Goal: Information Seeking & Learning: Learn about a topic

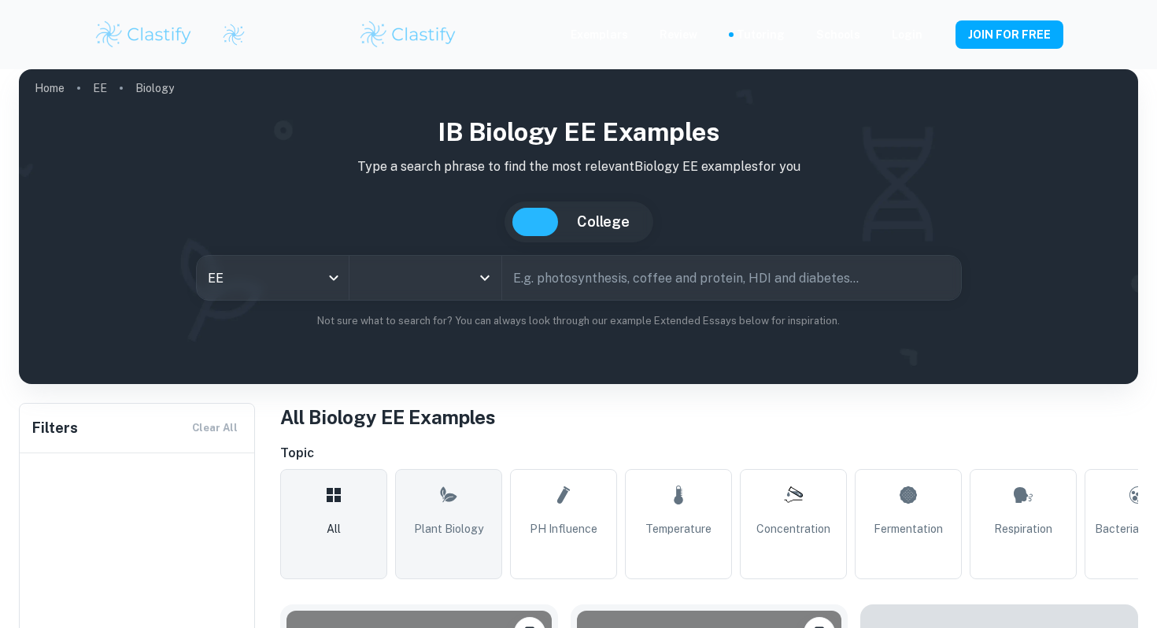
type input "Biology"
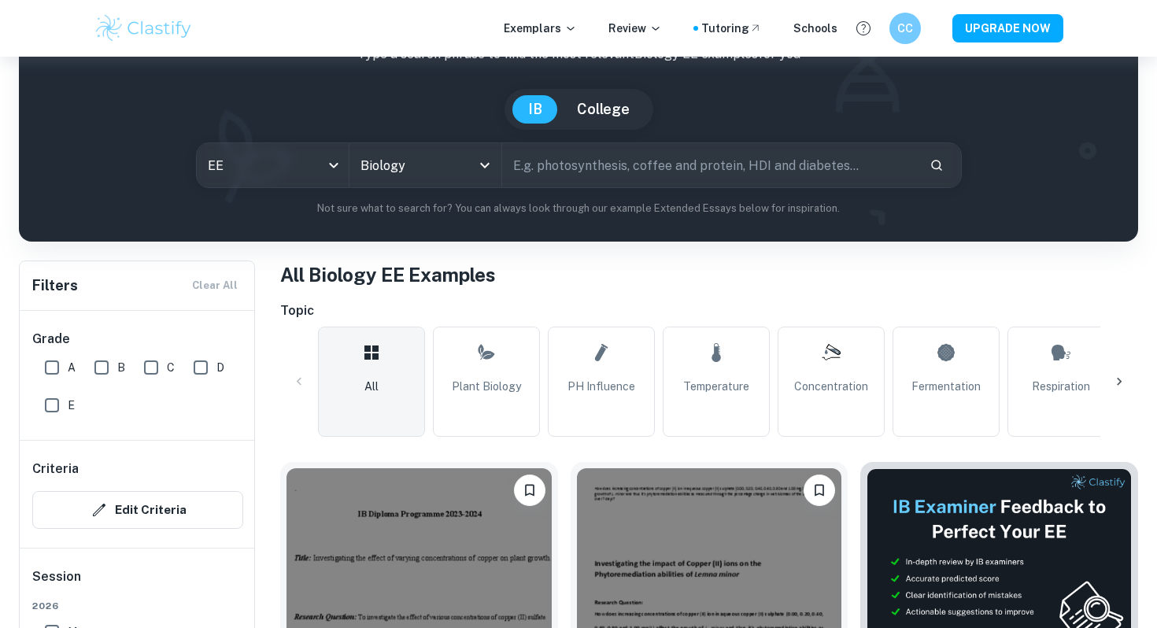
scroll to position [370, 0]
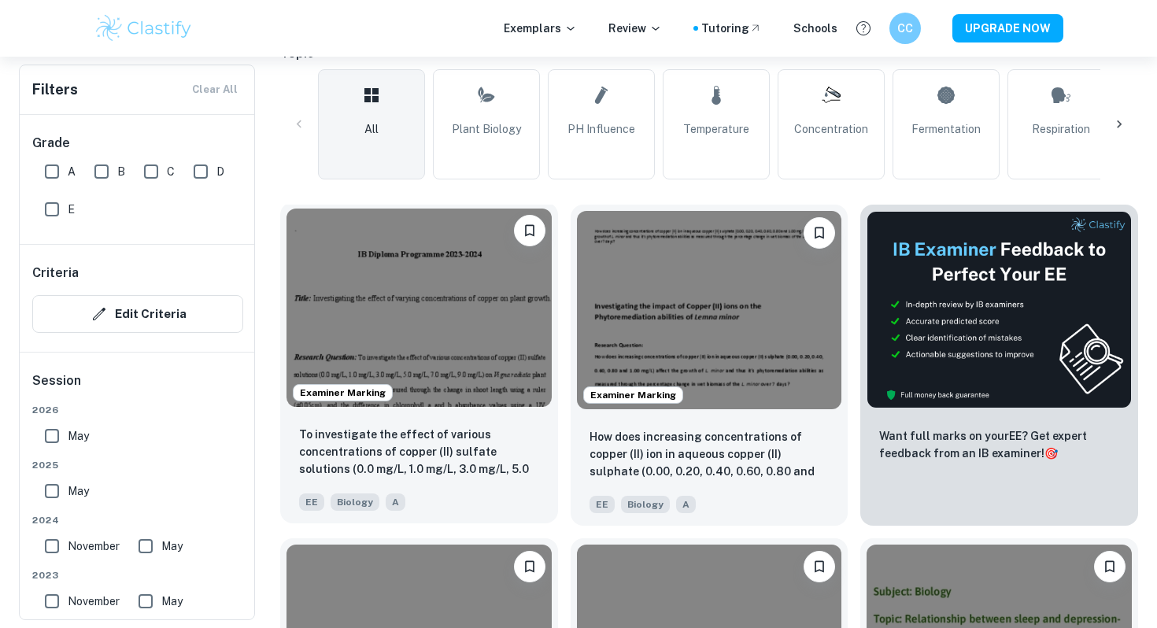
click at [431, 376] on img at bounding box center [418, 307] width 265 height 198
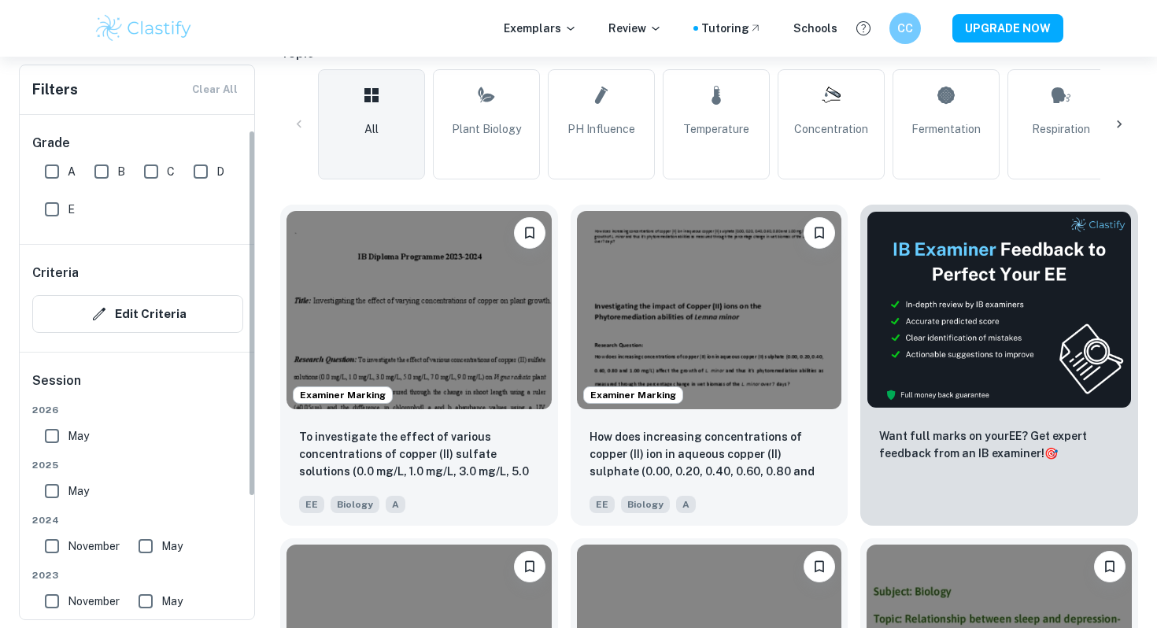
scroll to position [35, 0]
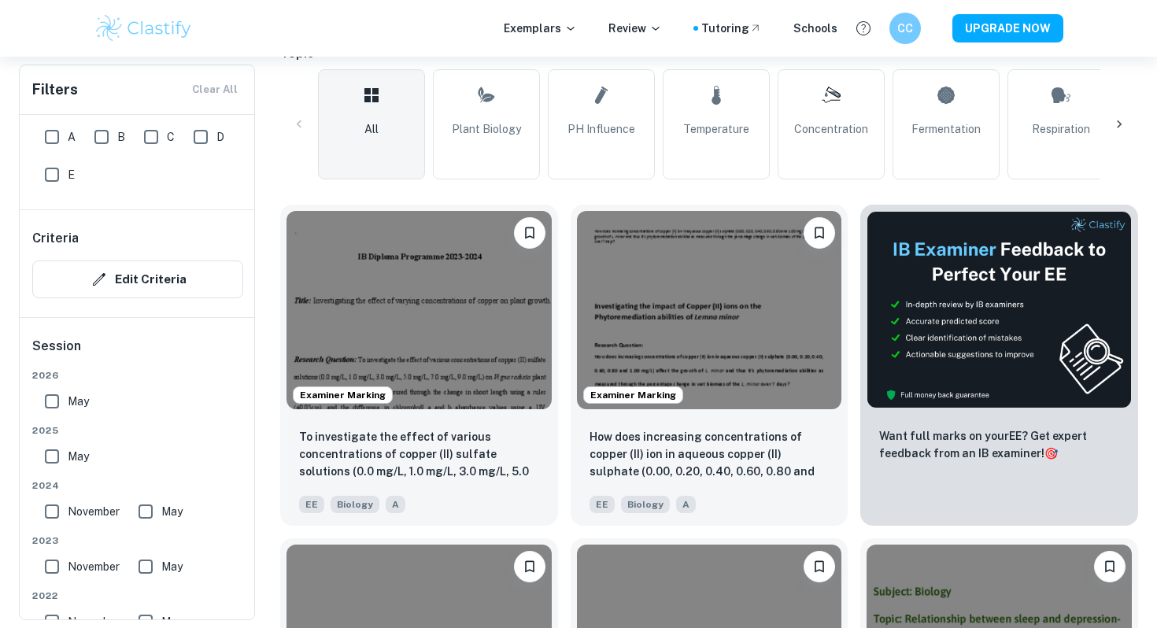
click at [60, 452] on input "May" at bounding box center [51, 456] width 31 height 31
checkbox input "true"
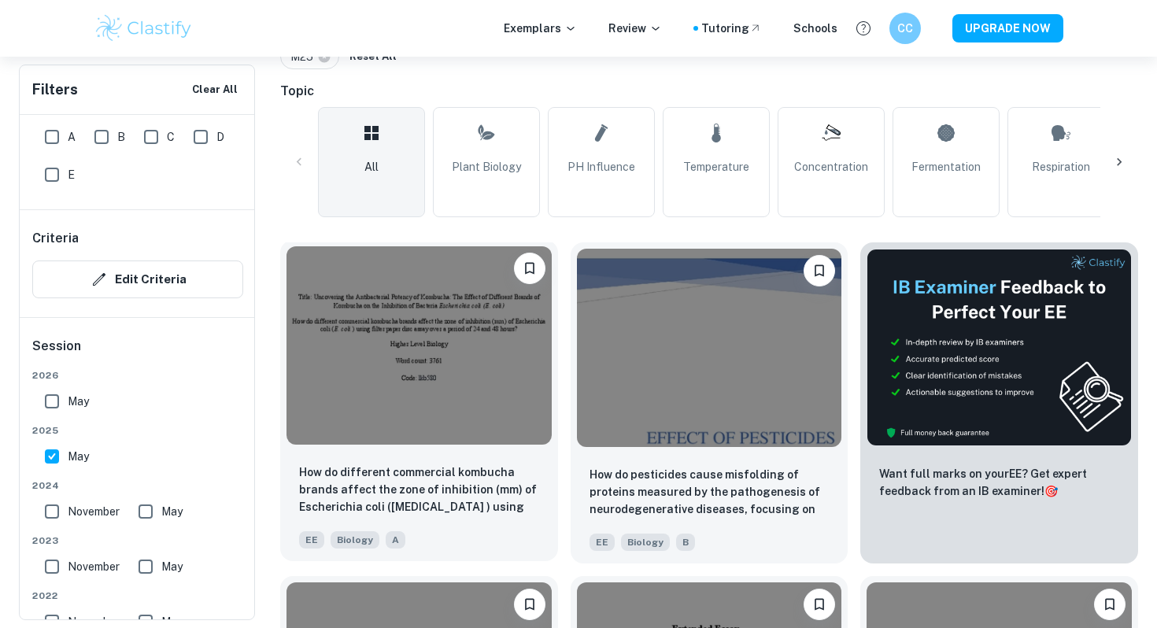
click at [304, 425] on img at bounding box center [418, 345] width 265 height 198
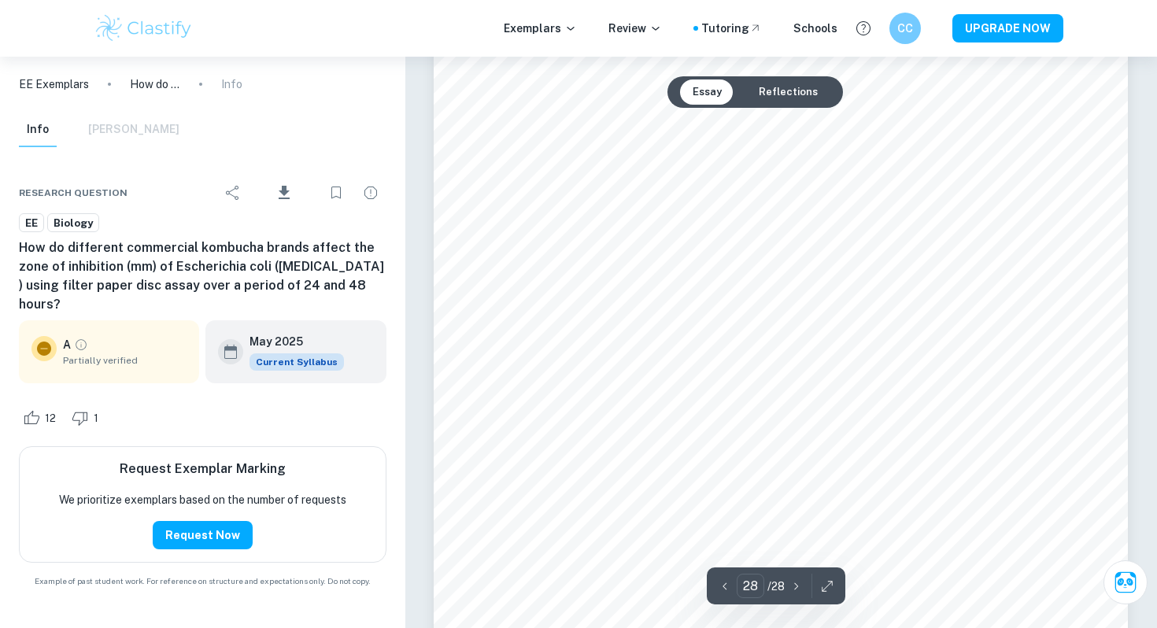
scroll to position [24728, 0]
type input "23"
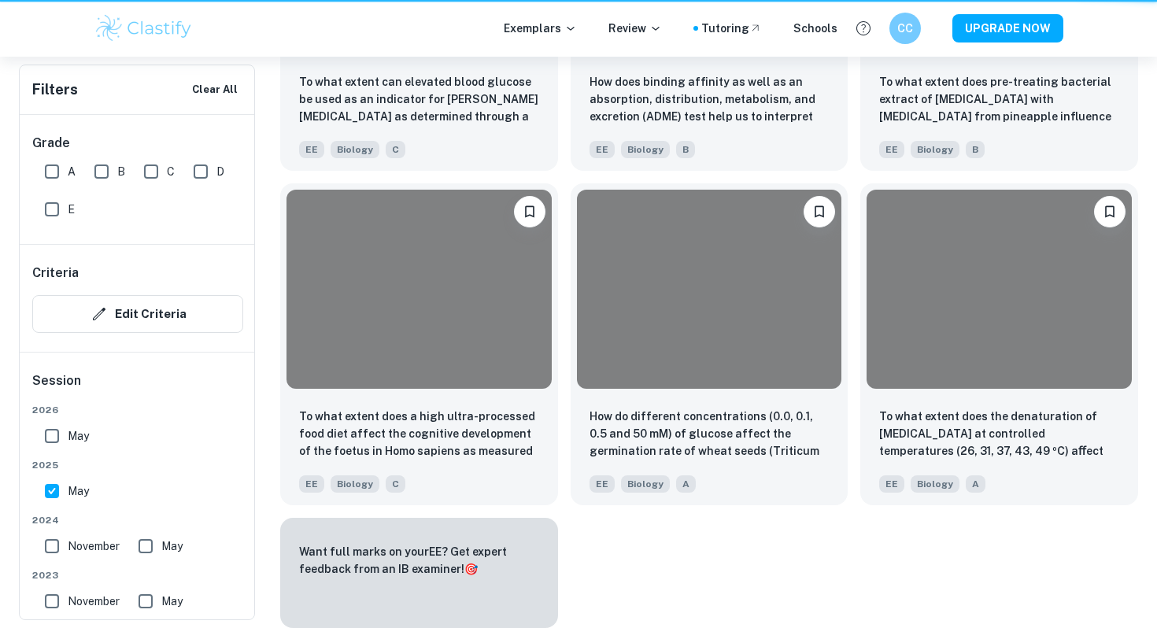
scroll to position [370, 0]
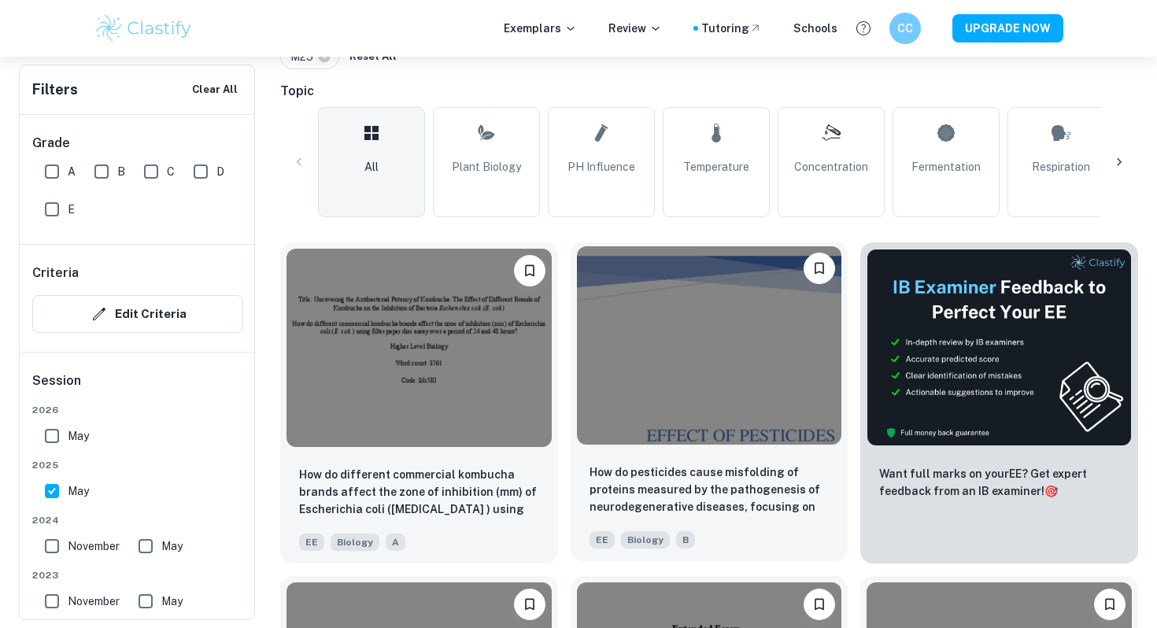
click at [759, 419] on img at bounding box center [709, 345] width 265 height 198
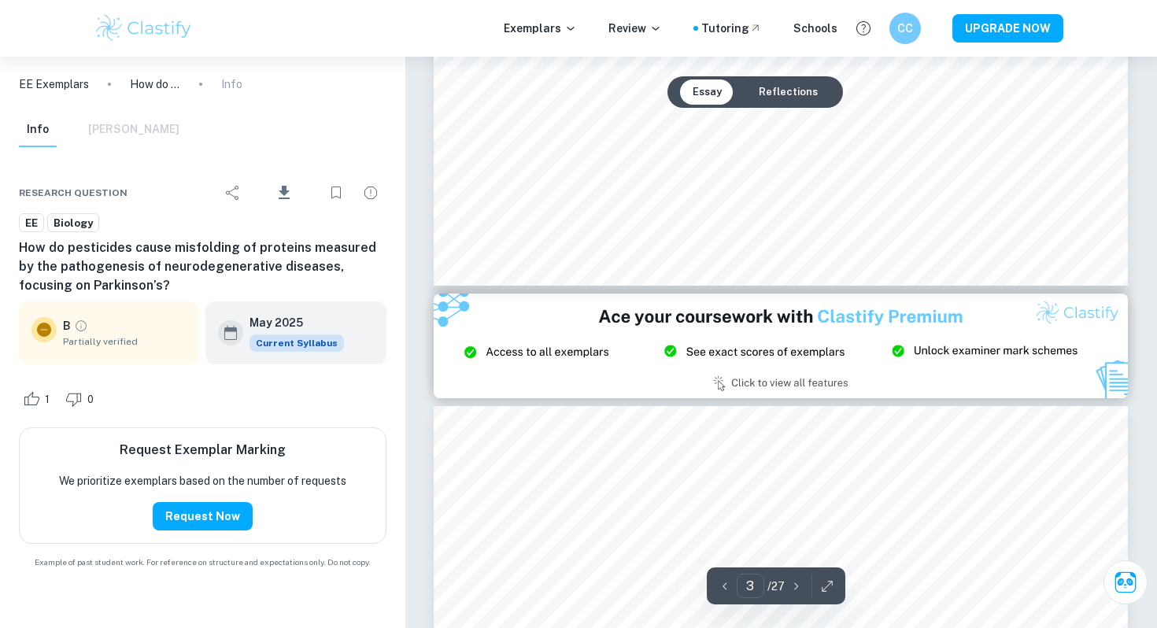
type input "2"
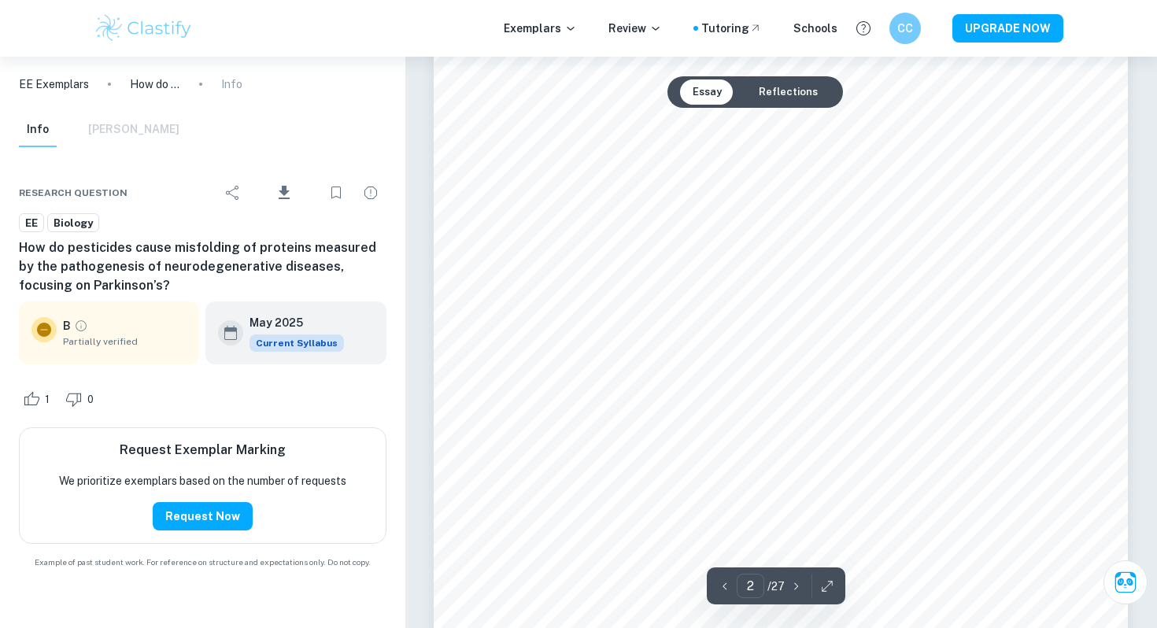
scroll to position [1287, 0]
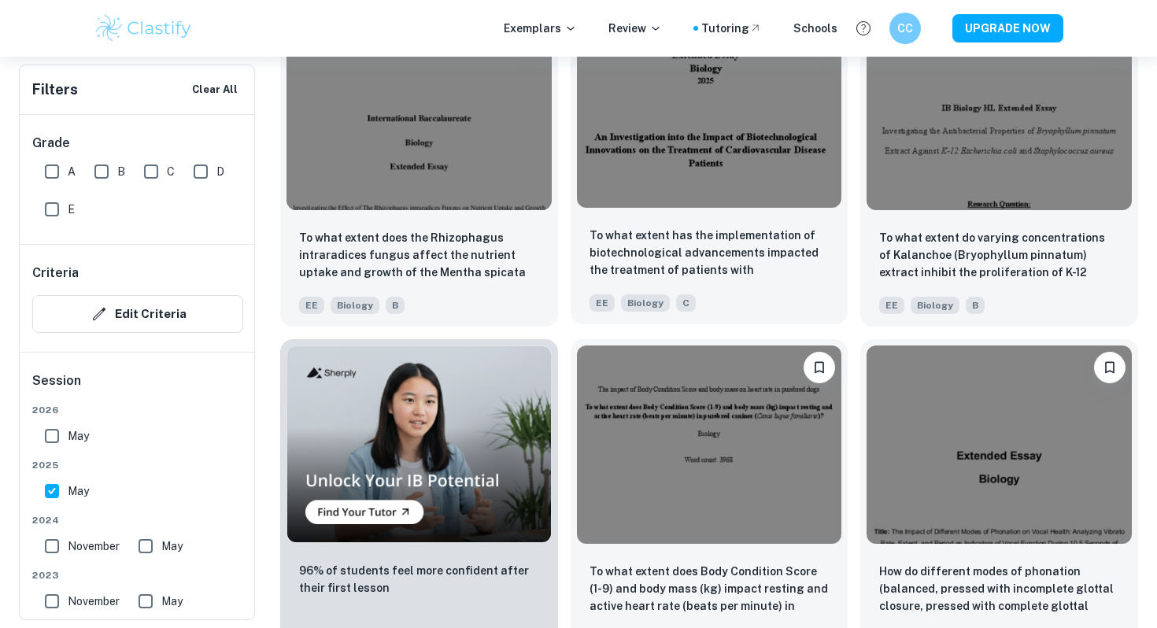
scroll to position [1042, 0]
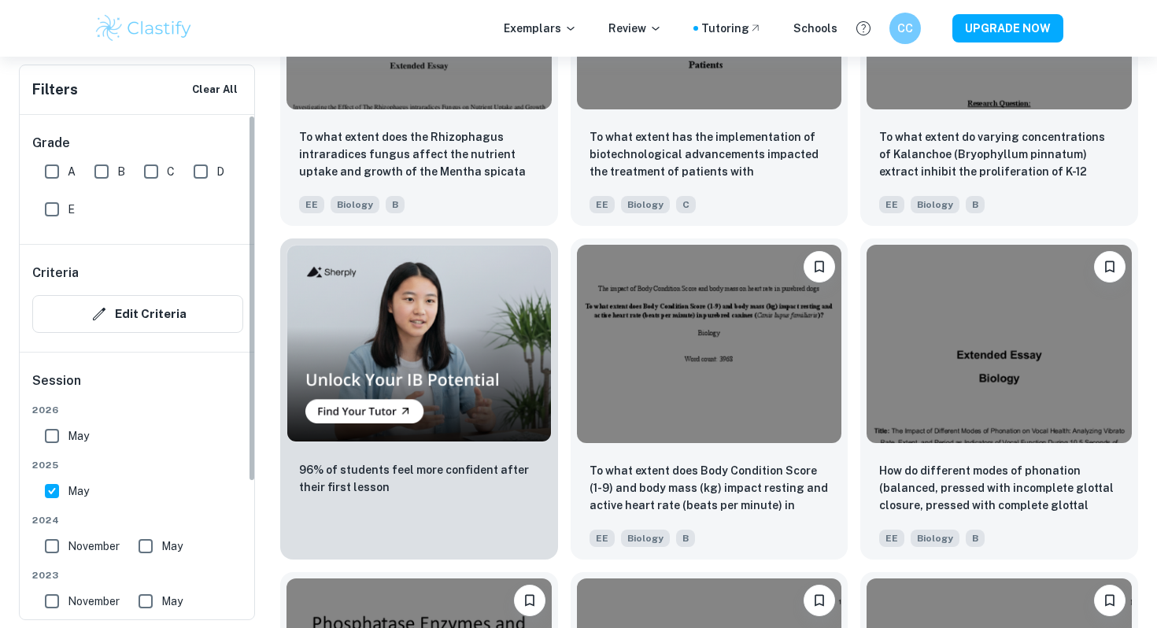
click at [57, 163] on input "A" at bounding box center [51, 171] width 31 height 31
checkbox input "true"
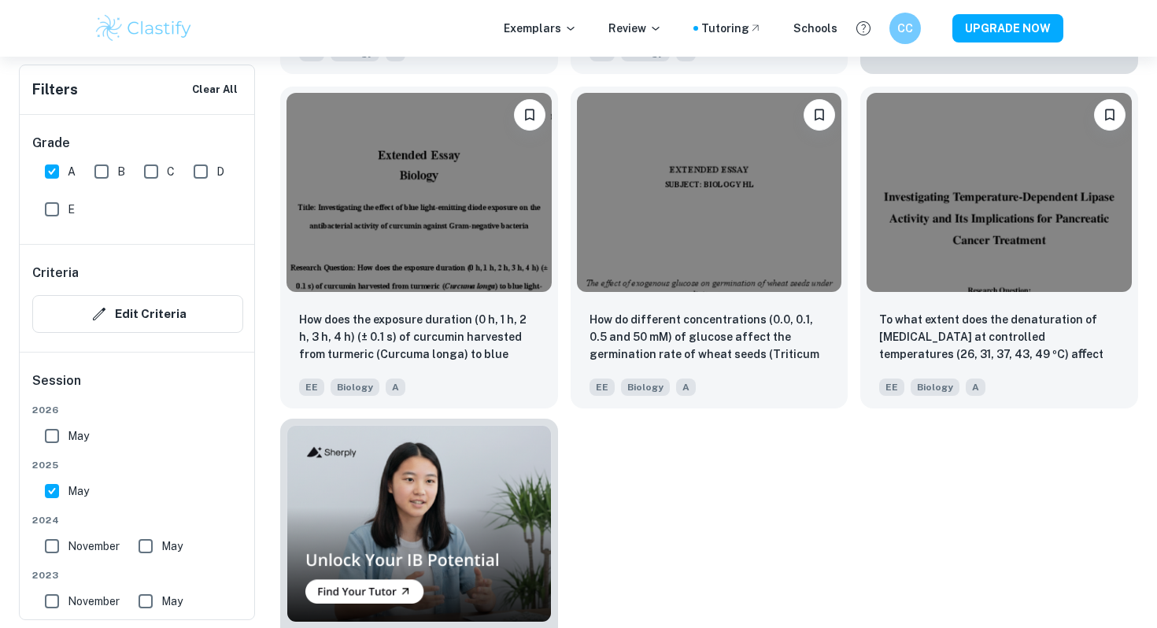
scroll to position [853, 0]
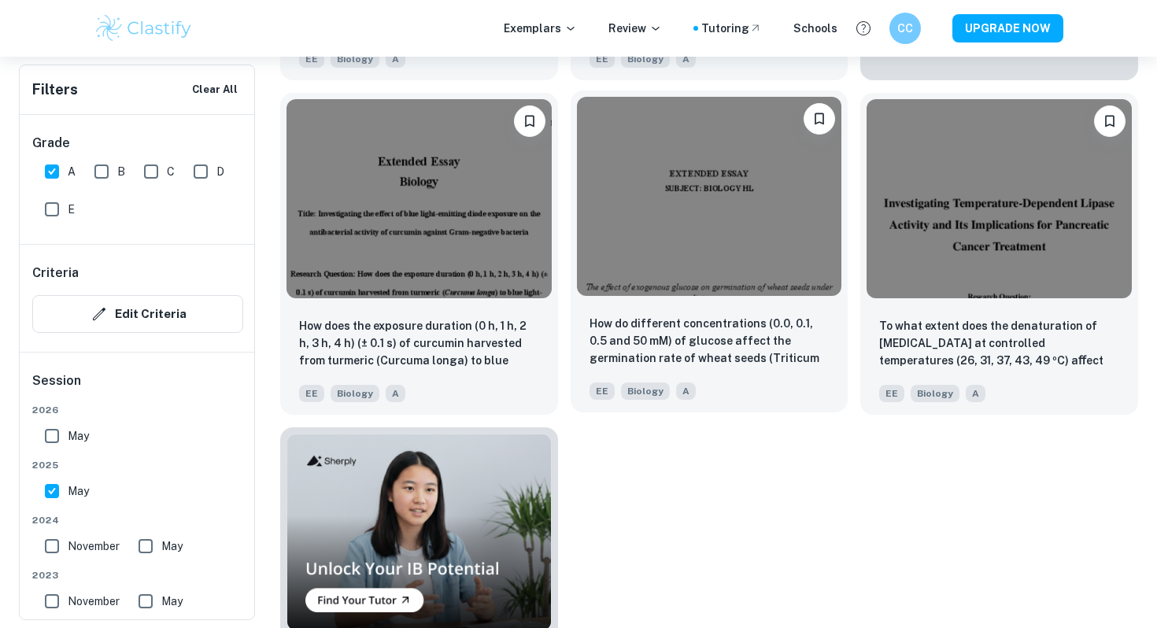
click at [773, 244] on img at bounding box center [709, 196] width 265 height 198
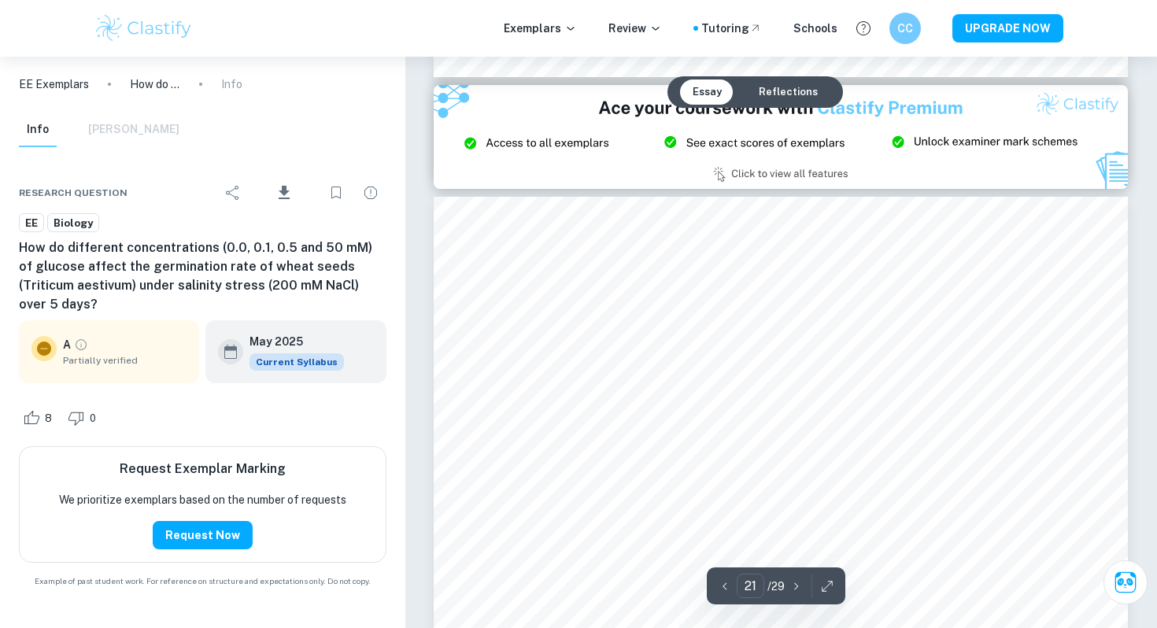
scroll to position [20776, 0]
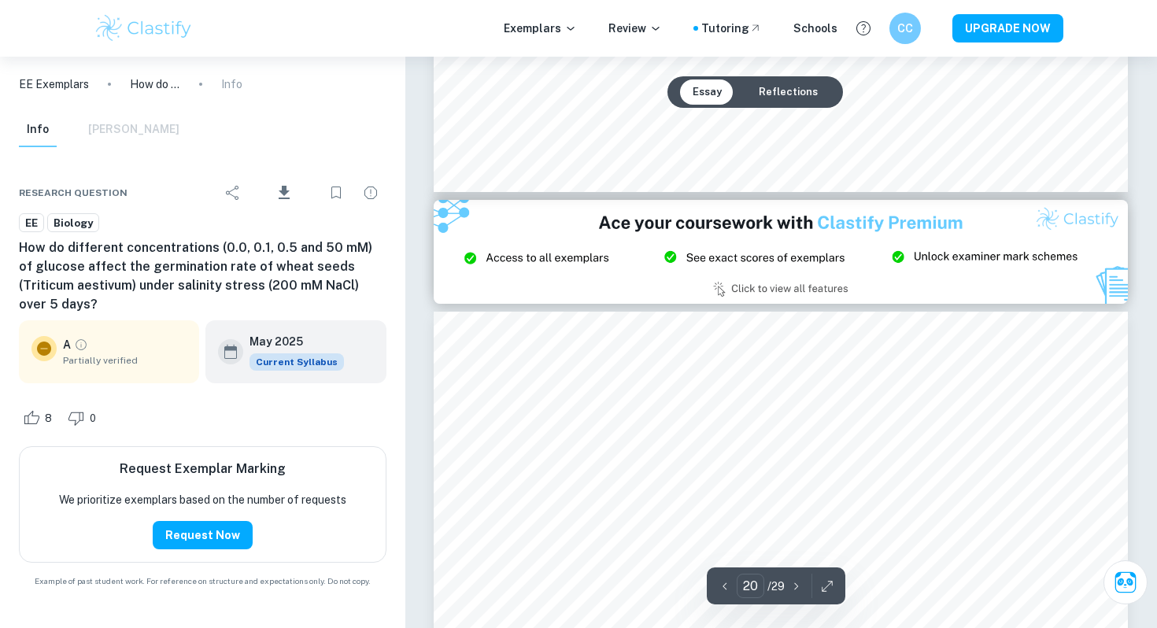
type input "21"
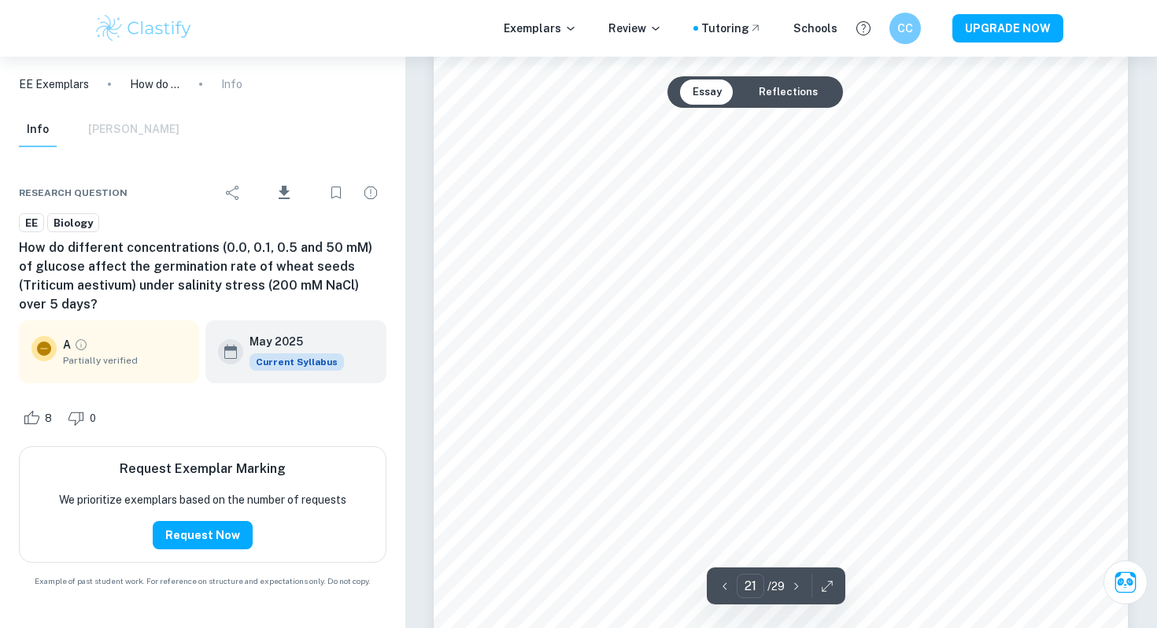
scroll to position [20582, 0]
